Goal: Navigation & Orientation: Find specific page/section

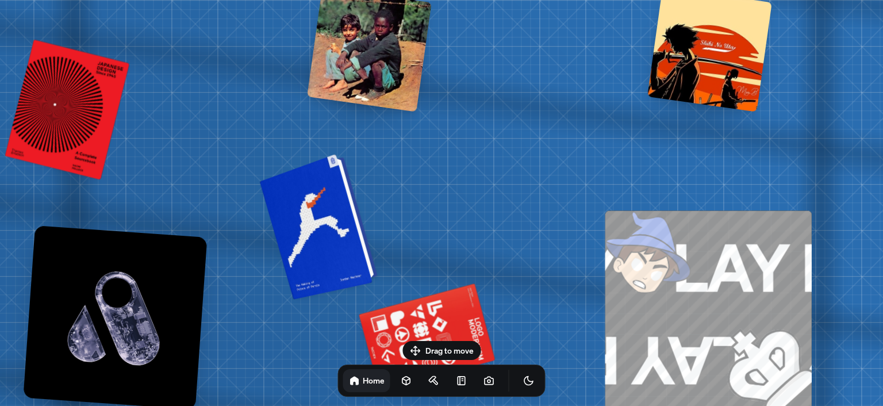
drag, startPoint x: 458, startPoint y: 178, endPoint x: 321, endPoint y: 218, distance: 143.2
click at [321, 218] on div at bounding box center [320, 225] width 109 height 140
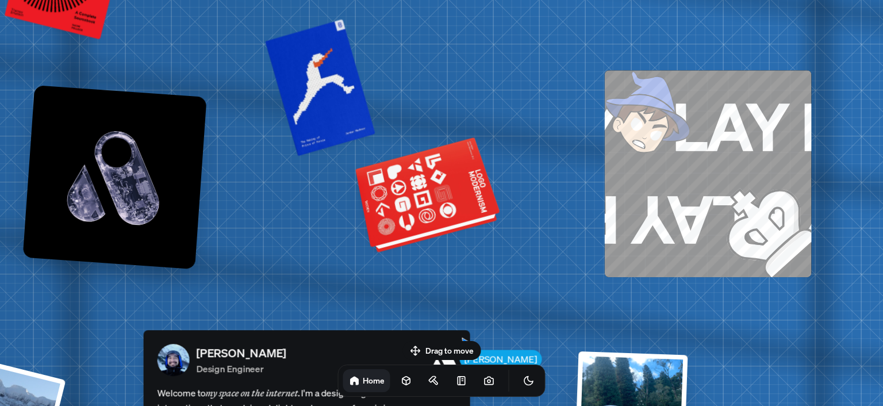
click at [406, 206] on div at bounding box center [429, 197] width 140 height 106
click at [385, 221] on div at bounding box center [429, 197] width 140 height 106
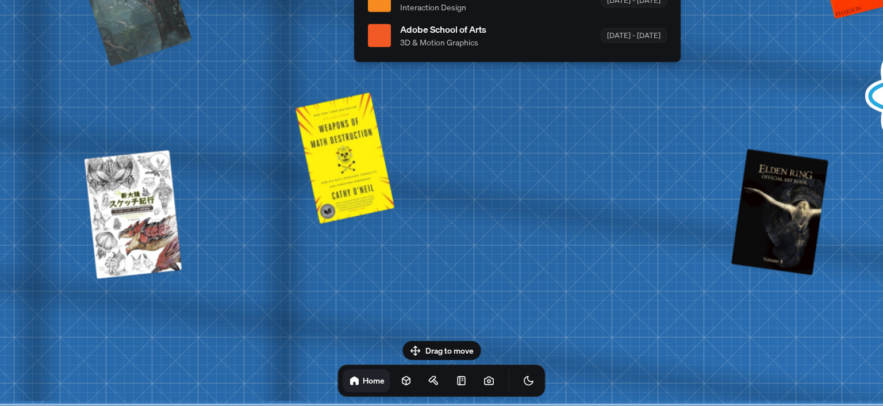
click at [444, 345] on div "Drag to move Home" at bounding box center [442, 369] width 226 height 56
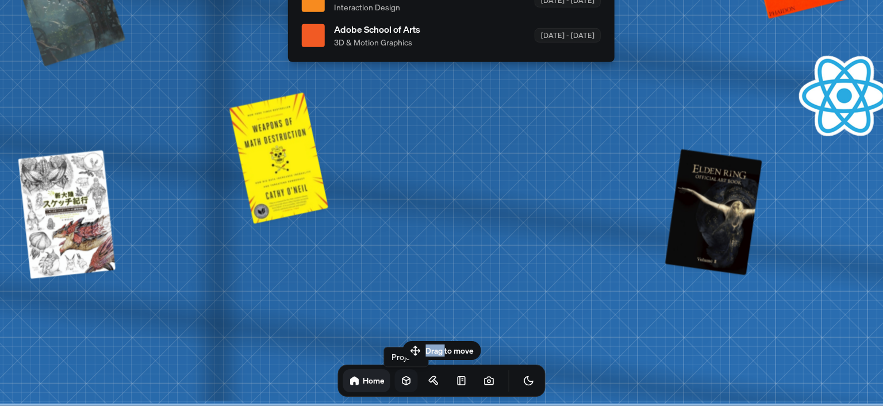
click at [401, 381] on icon at bounding box center [406, 380] width 11 height 11
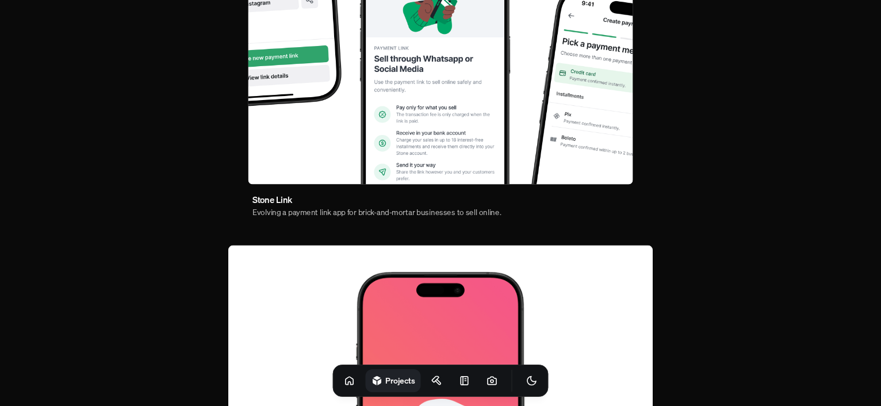
scroll to position [780, 0]
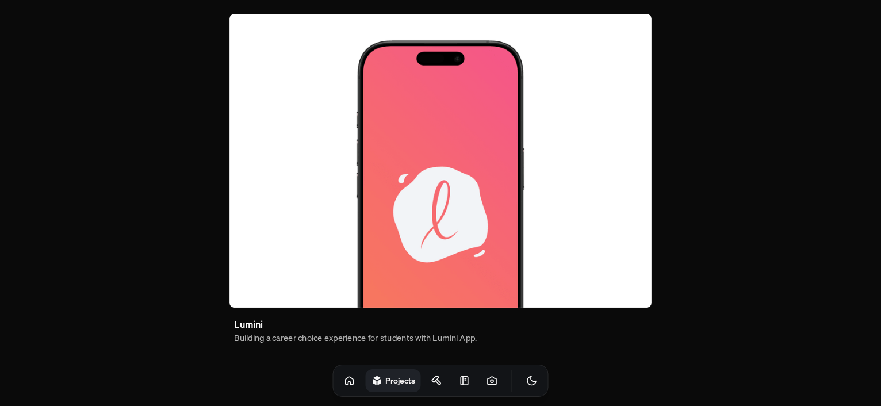
click at [432, 131] on img at bounding box center [440, 161] width 422 height 294
